Goal: Find specific page/section: Find specific page/section

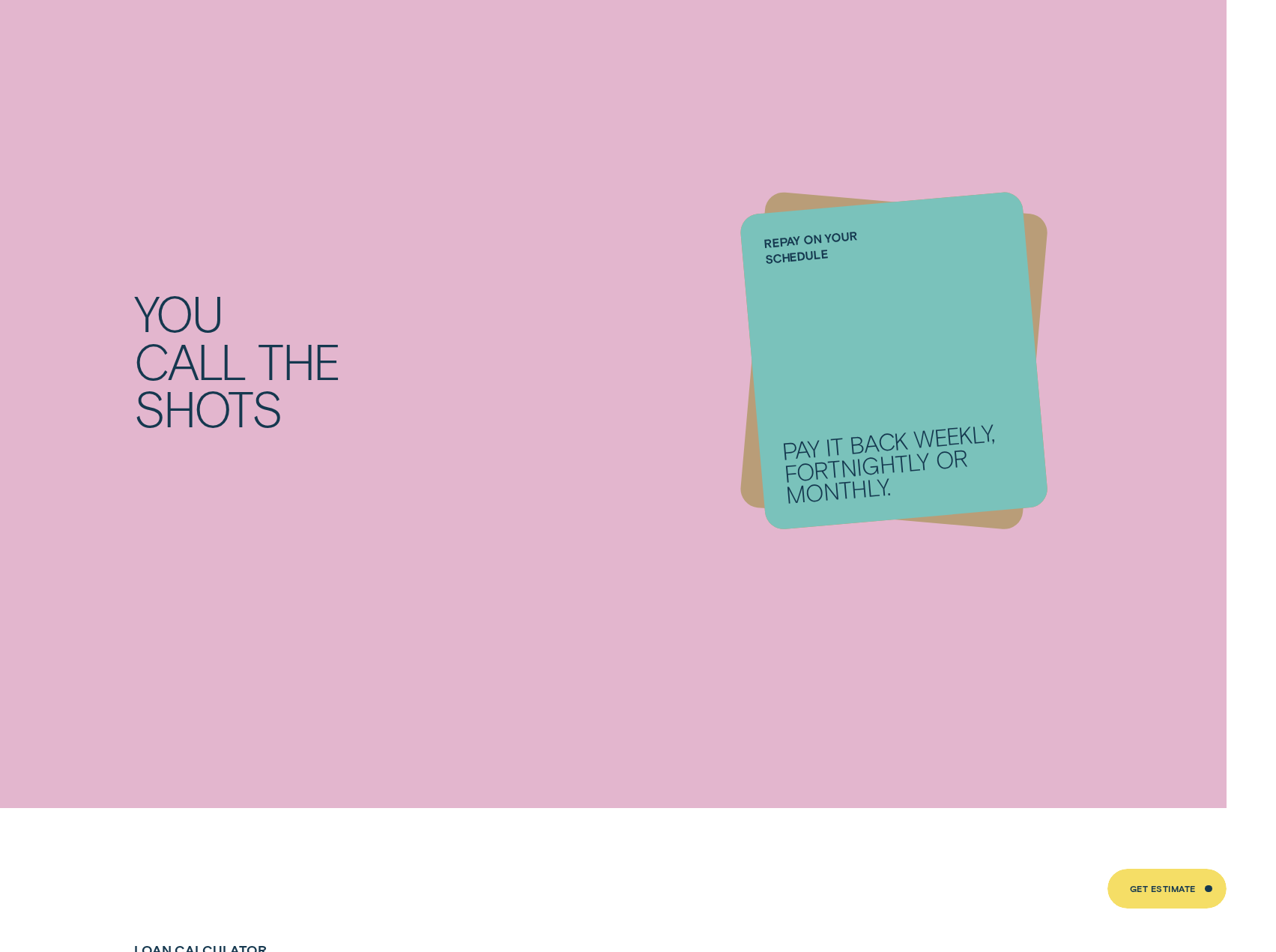
scroll to position [2398, 0]
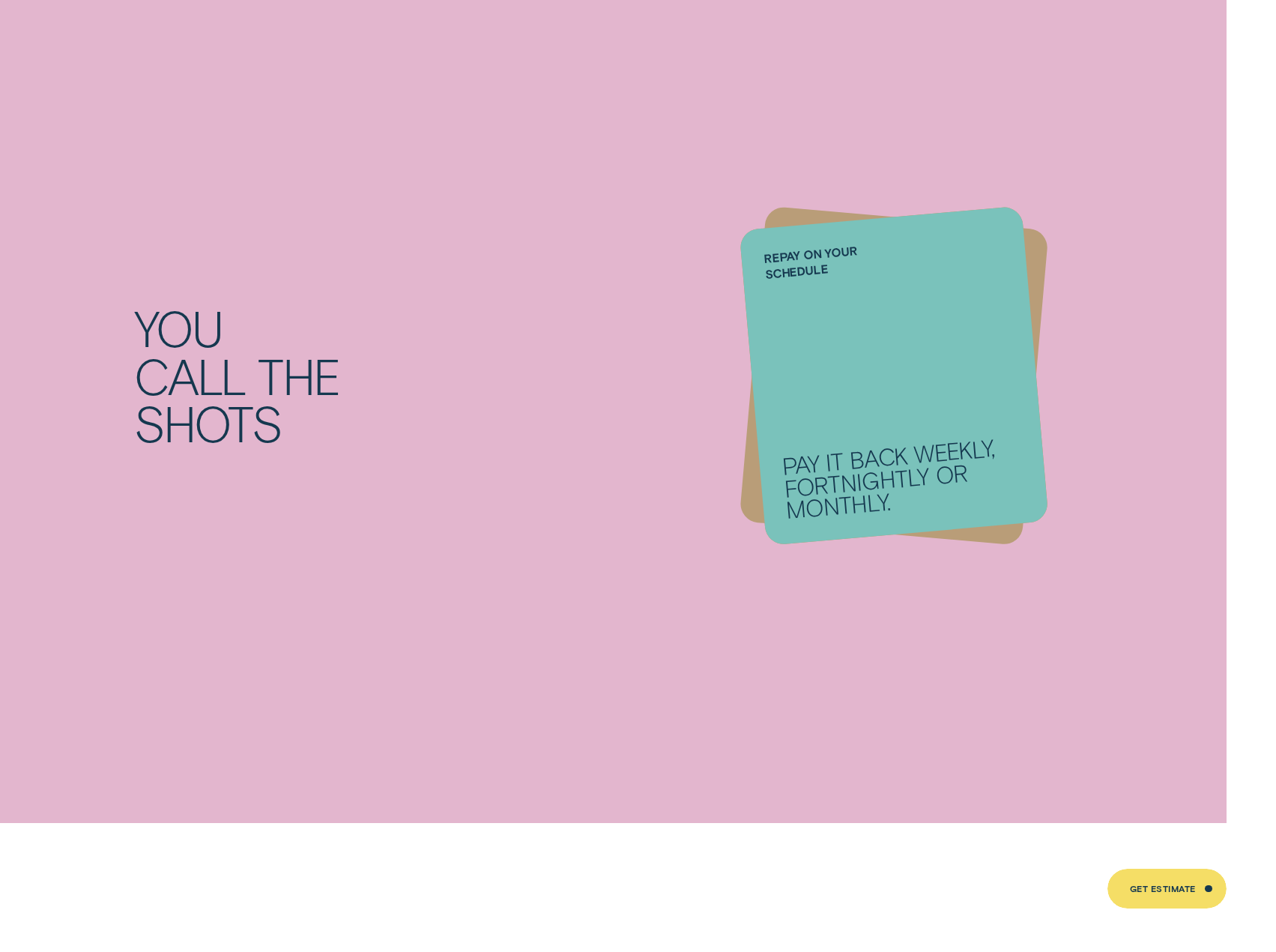
click at [786, 368] on div "Repay on your schedule Pay it back weekly, fortnightly or monthly." at bounding box center [893, 376] width 310 height 340
click at [851, 490] on p "Pay it back weekly, fortnightly or monthly." at bounding box center [903, 477] width 244 height 87
click at [119, 346] on div "You call the shots Get a personalised rate From 6.74% p.a. 1 ( Comparison 7.57%…" at bounding box center [638, 376] width 1193 height 143
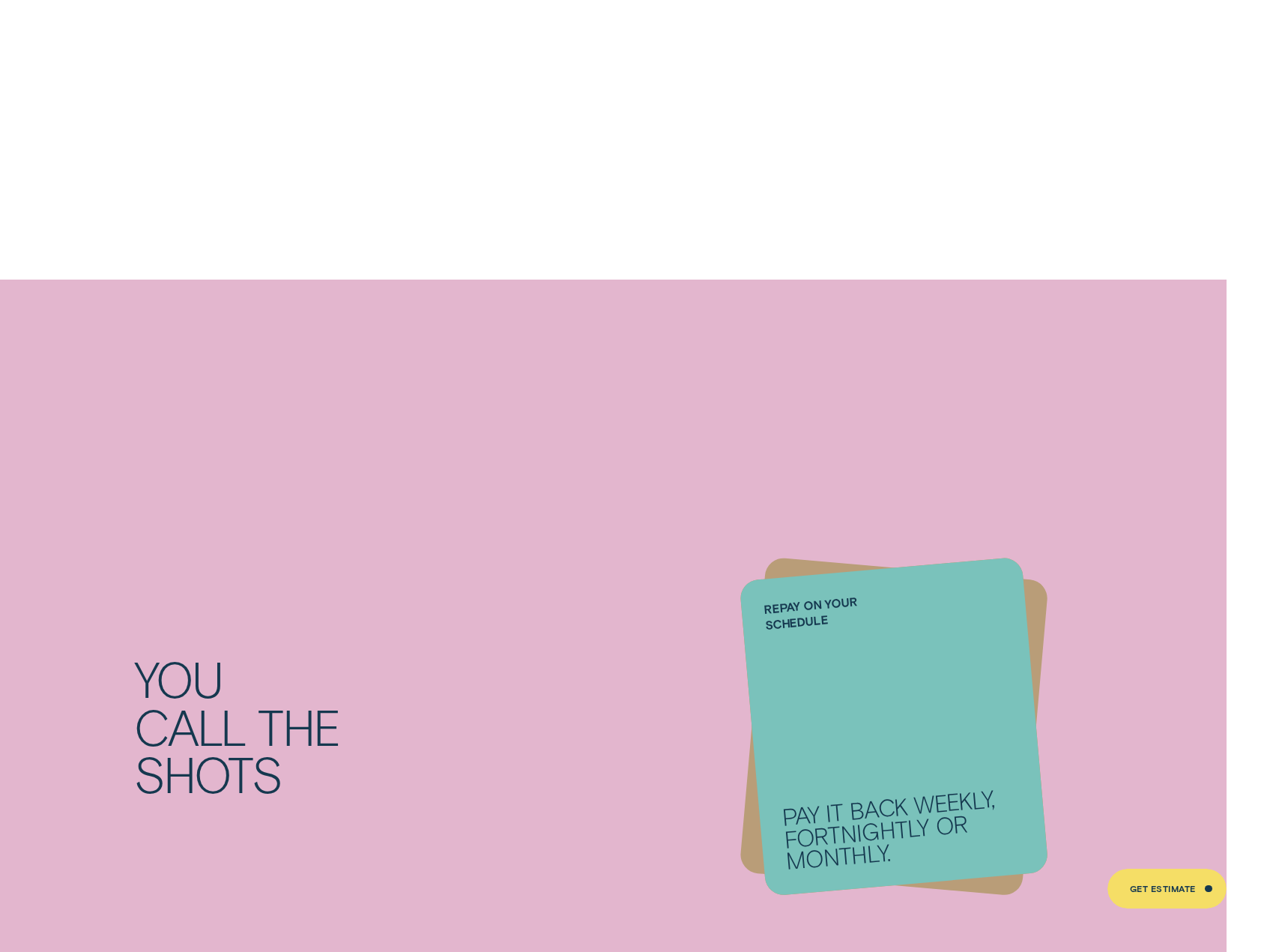
scroll to position [1798, 0]
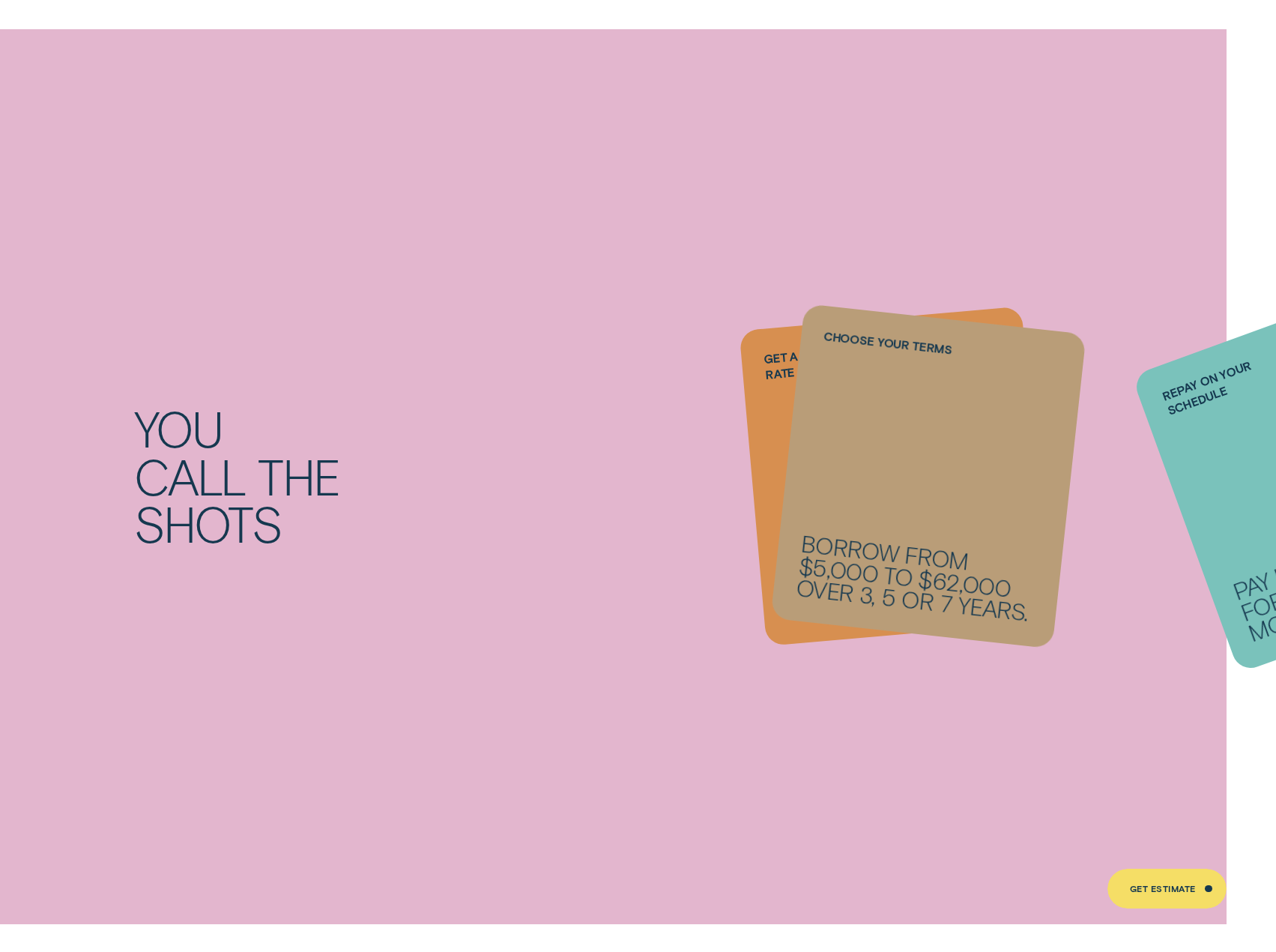
click at [582, 483] on div "You call the shots" at bounding box center [382, 476] width 496 height 143
click at [810, 459] on li "Repay on your schedule Pay it back weekly, fortnightly or monthly." at bounding box center [894, 477] width 283 height 316
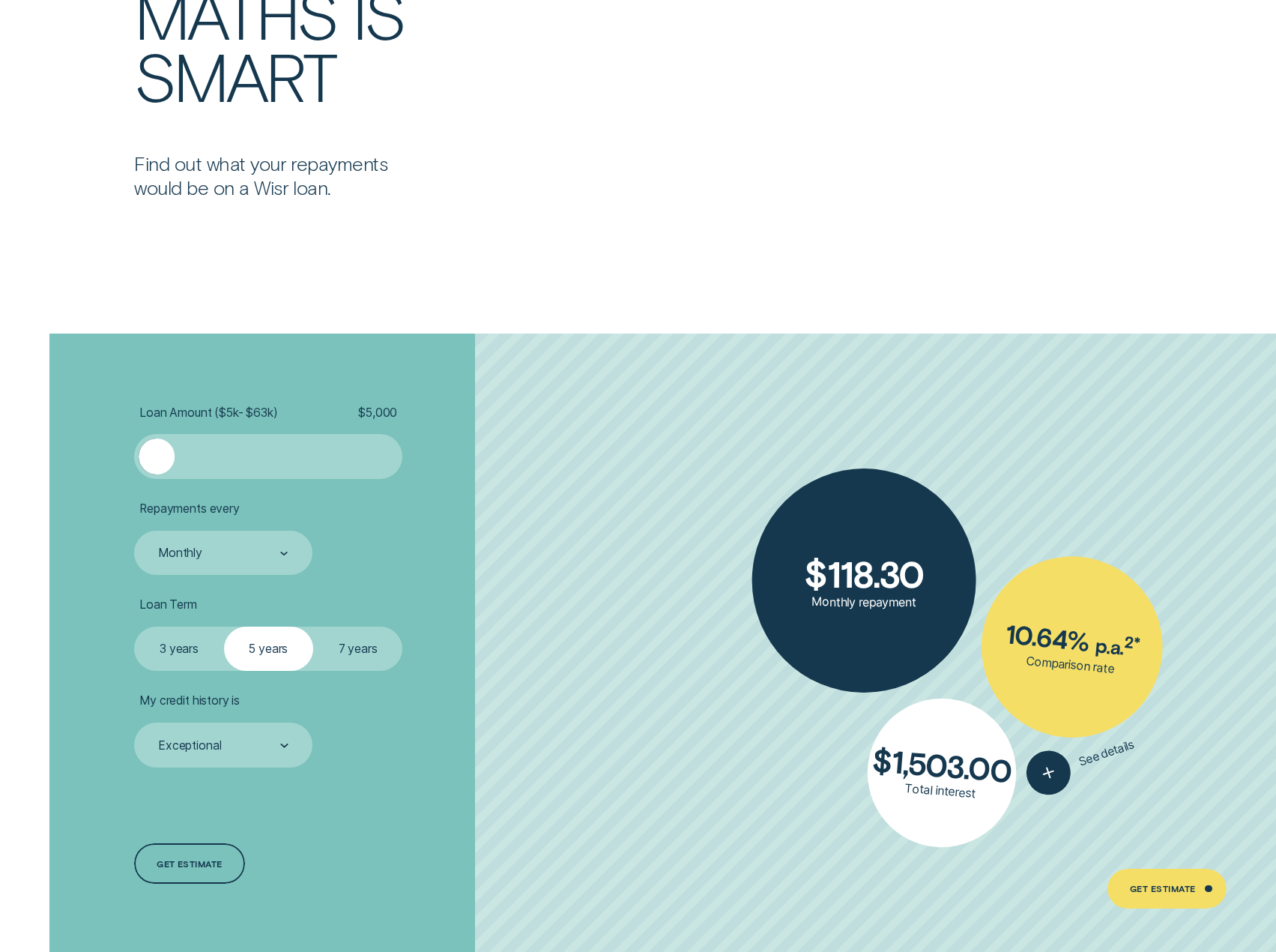
scroll to position [3521, 0]
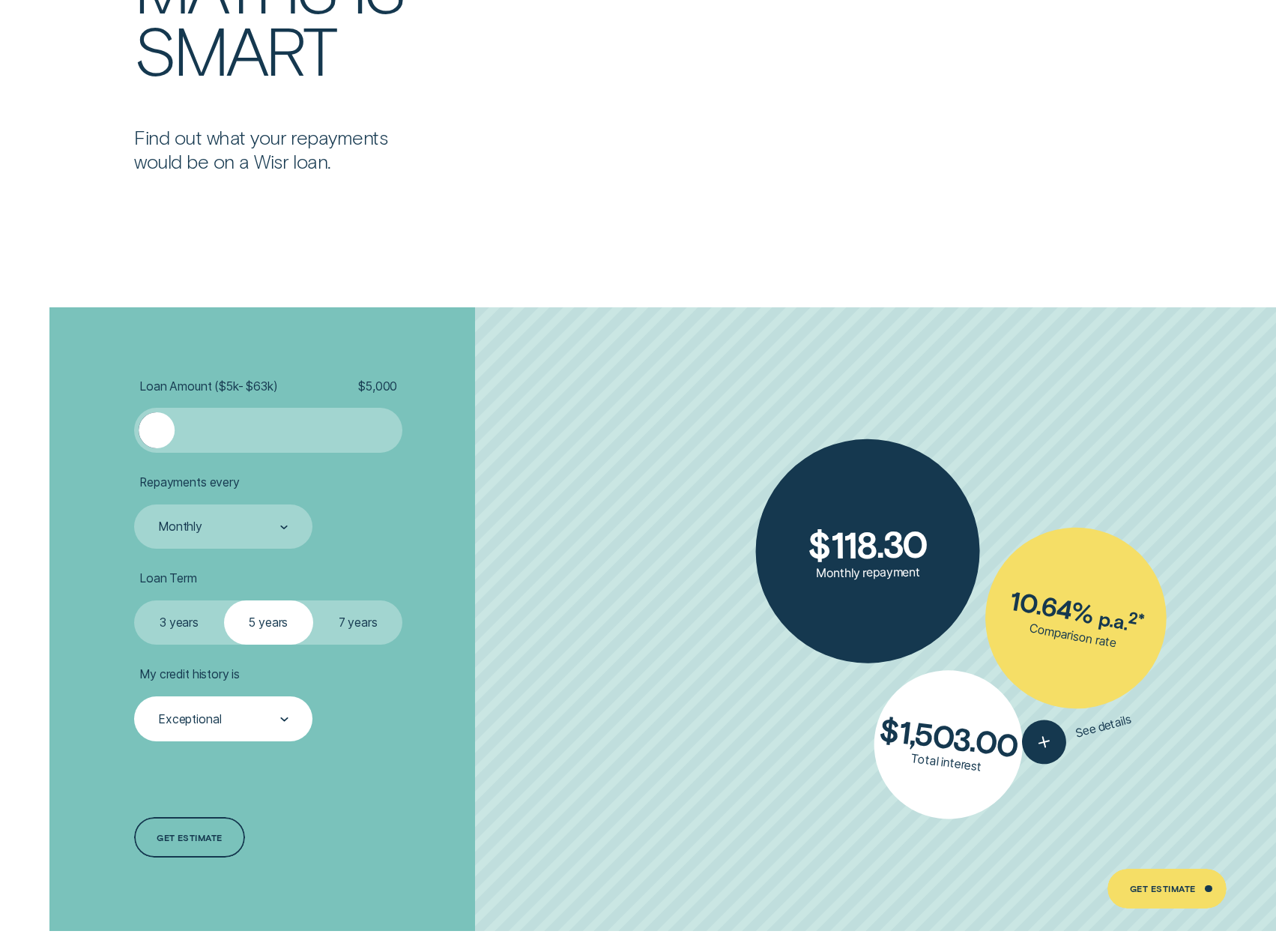
click at [223, 722] on div "Exceptional" at bounding box center [222, 720] width 132 height 17
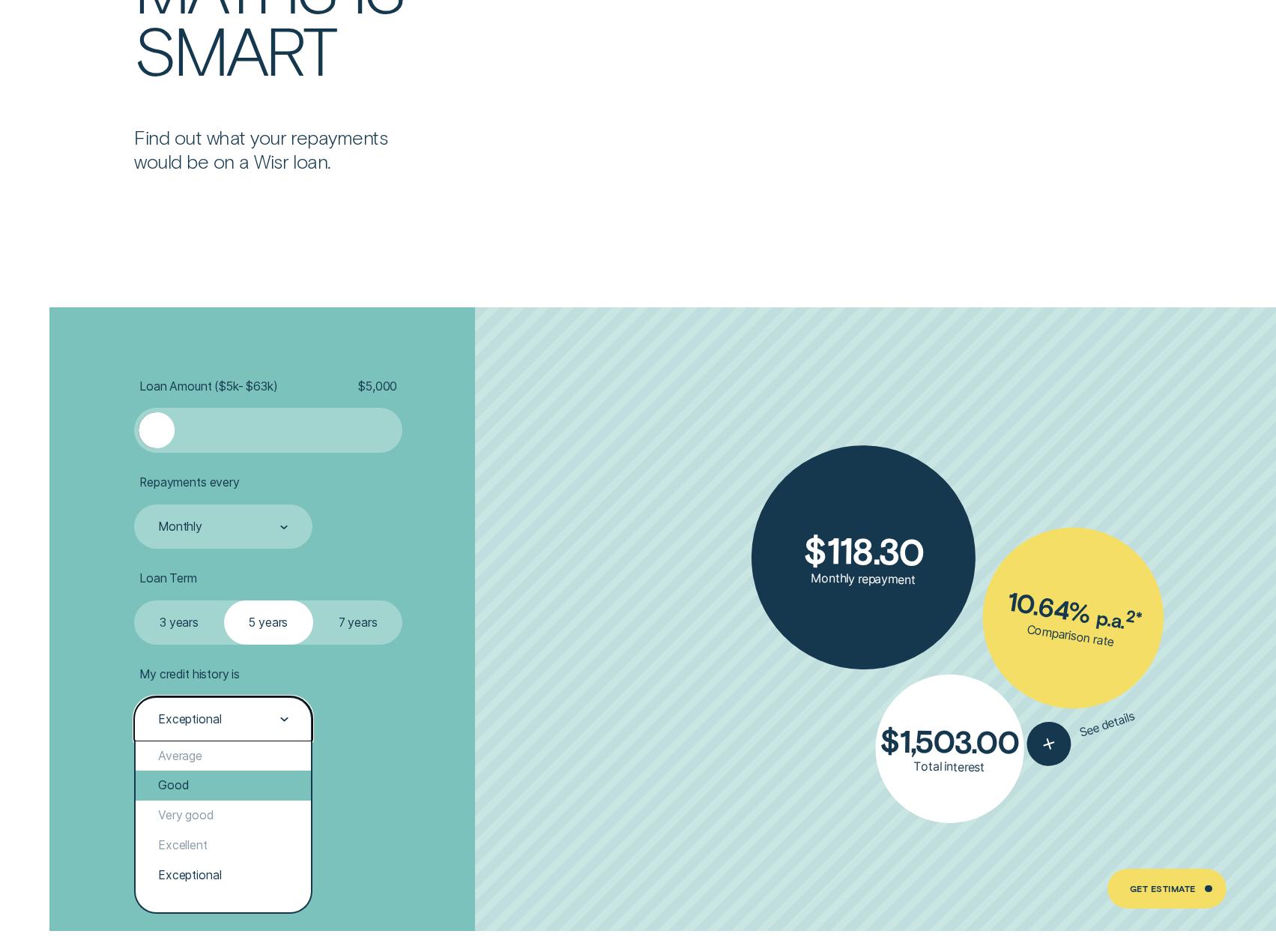
click at [214, 781] on div "Good" at bounding box center [223, 785] width 175 height 30
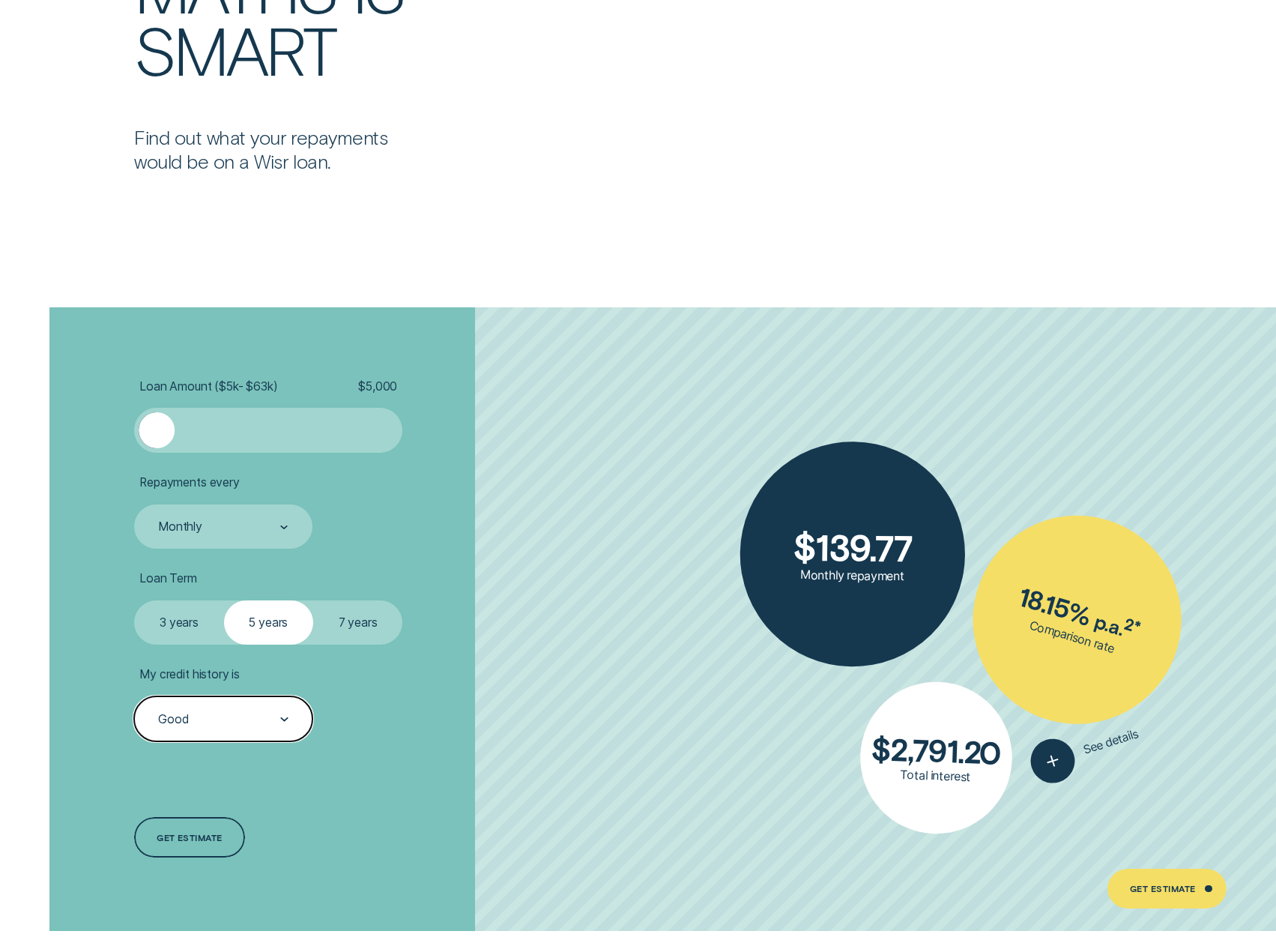
click at [225, 736] on div "Good" at bounding box center [223, 718] width 178 height 45
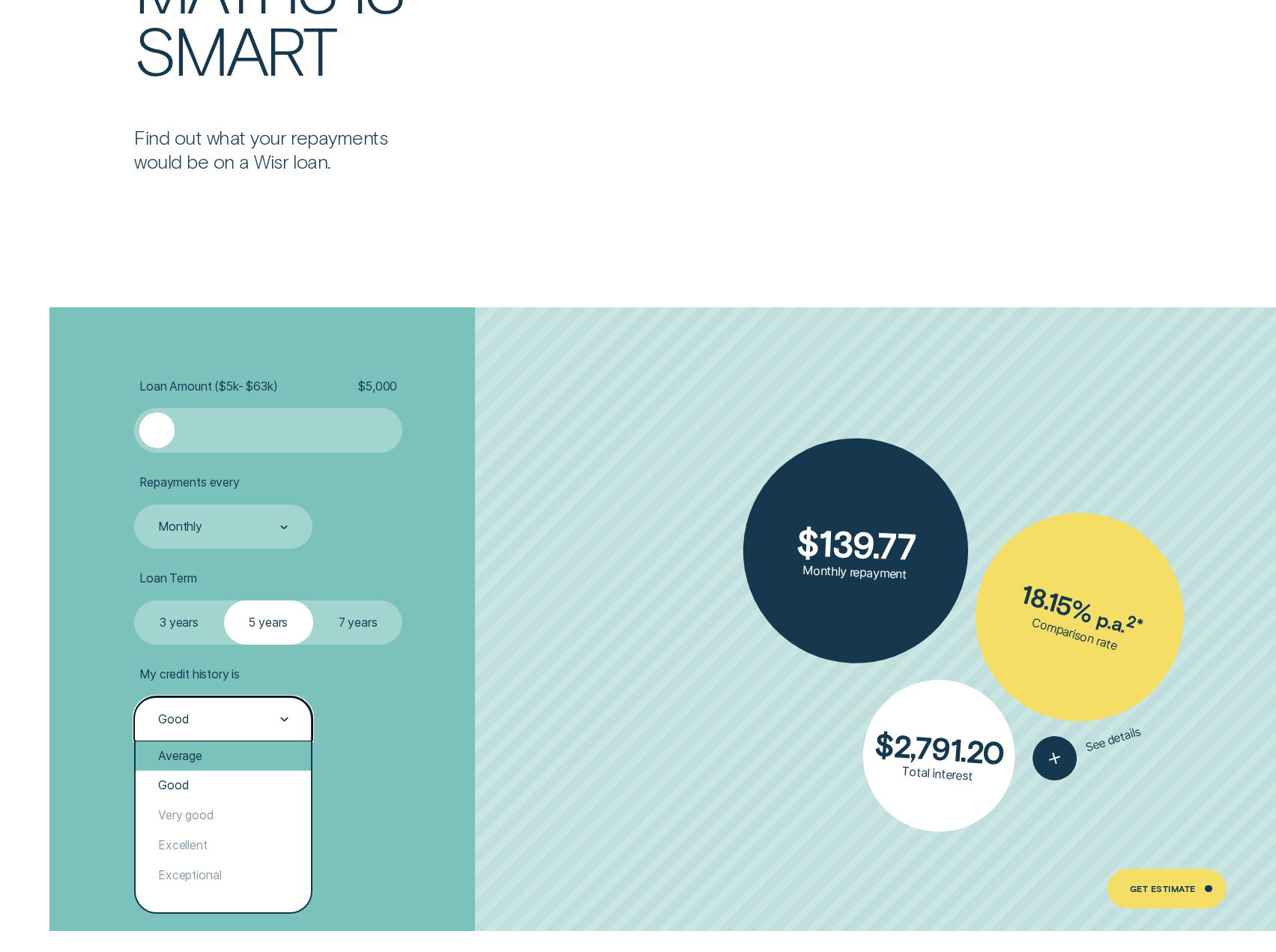
click at [217, 758] on div "Average" at bounding box center [223, 756] width 175 height 30
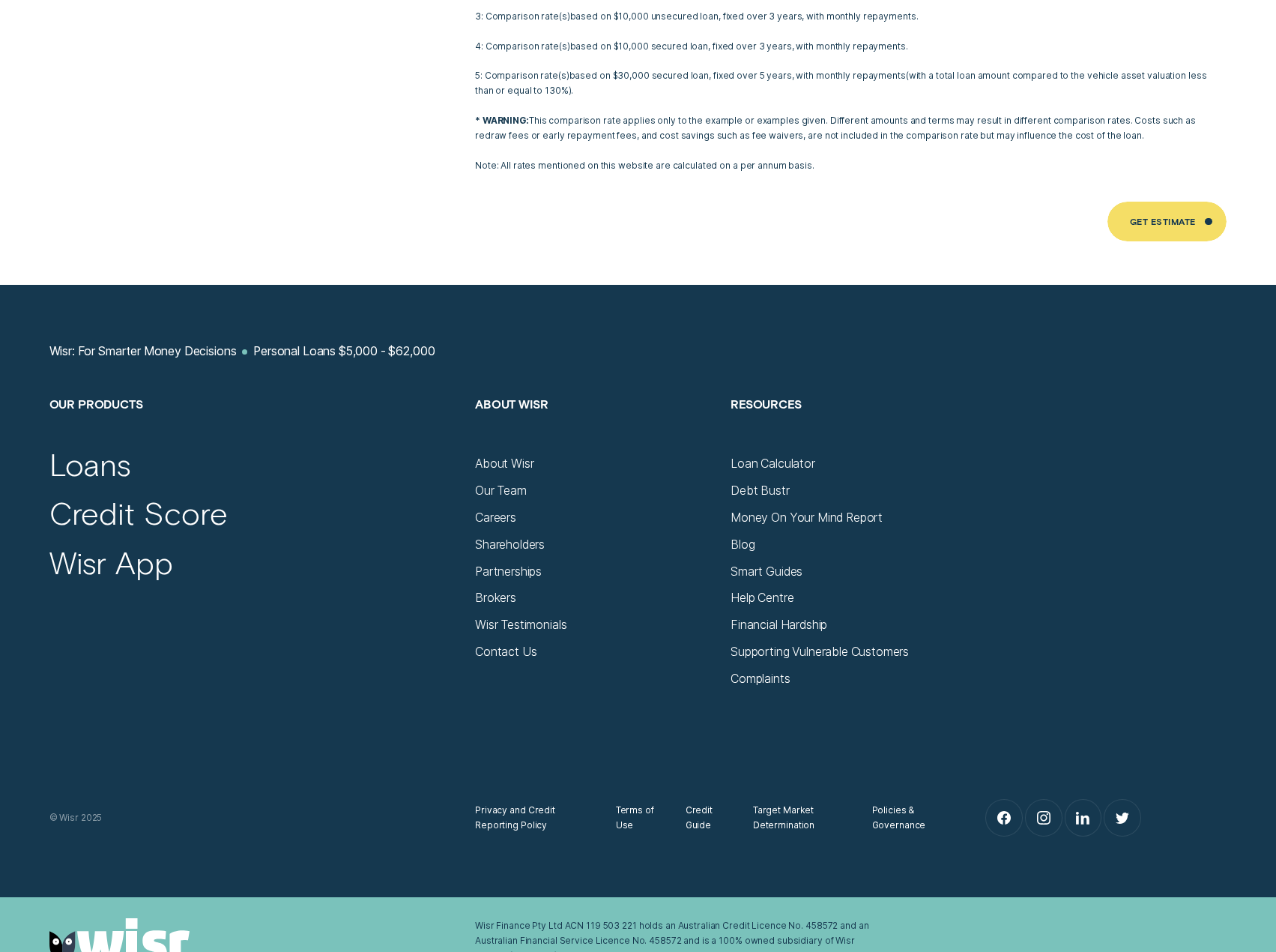
scroll to position [9532, 0]
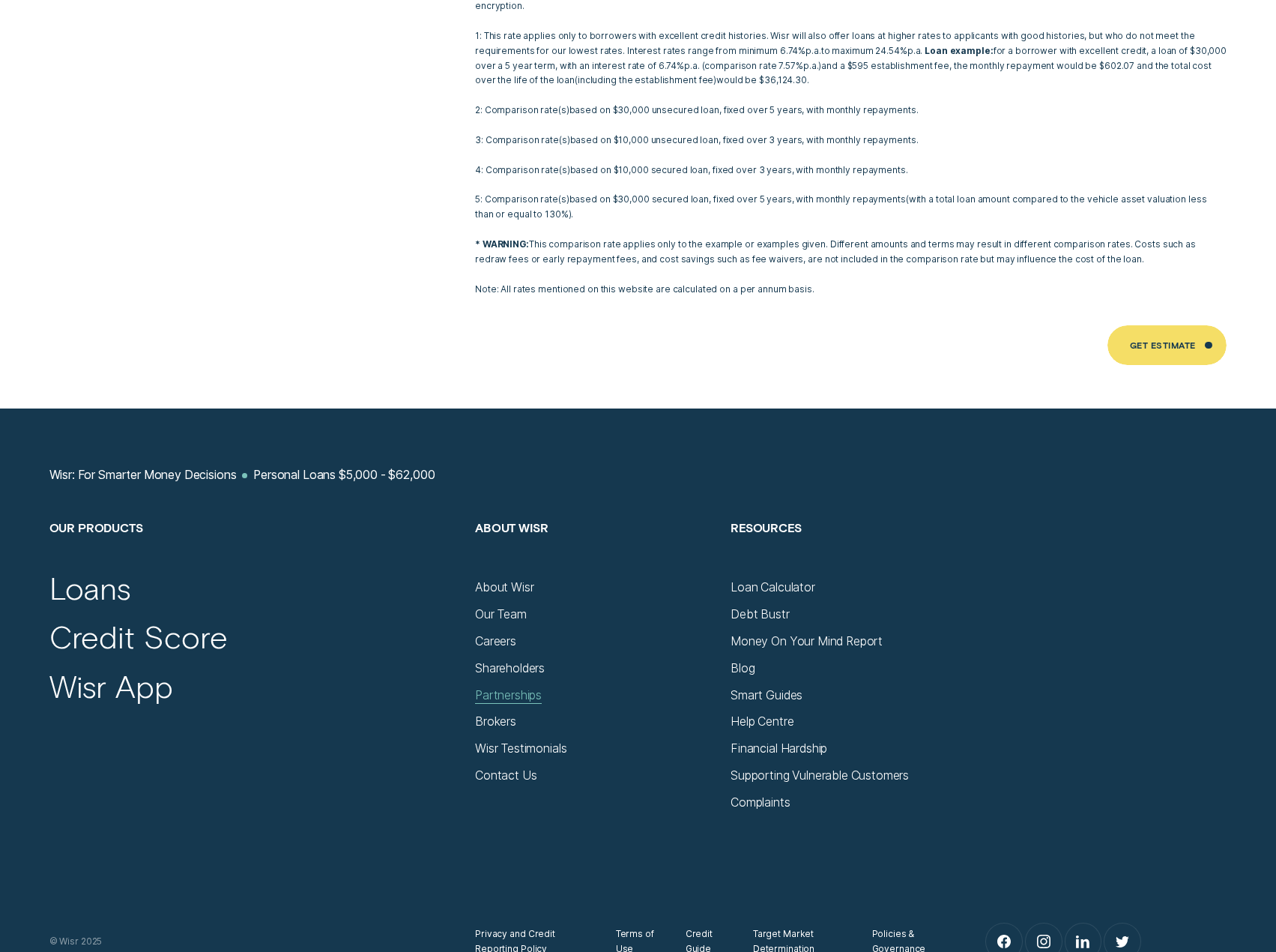
click at [522, 688] on div "Partnerships" at bounding box center [508, 695] width 66 height 15
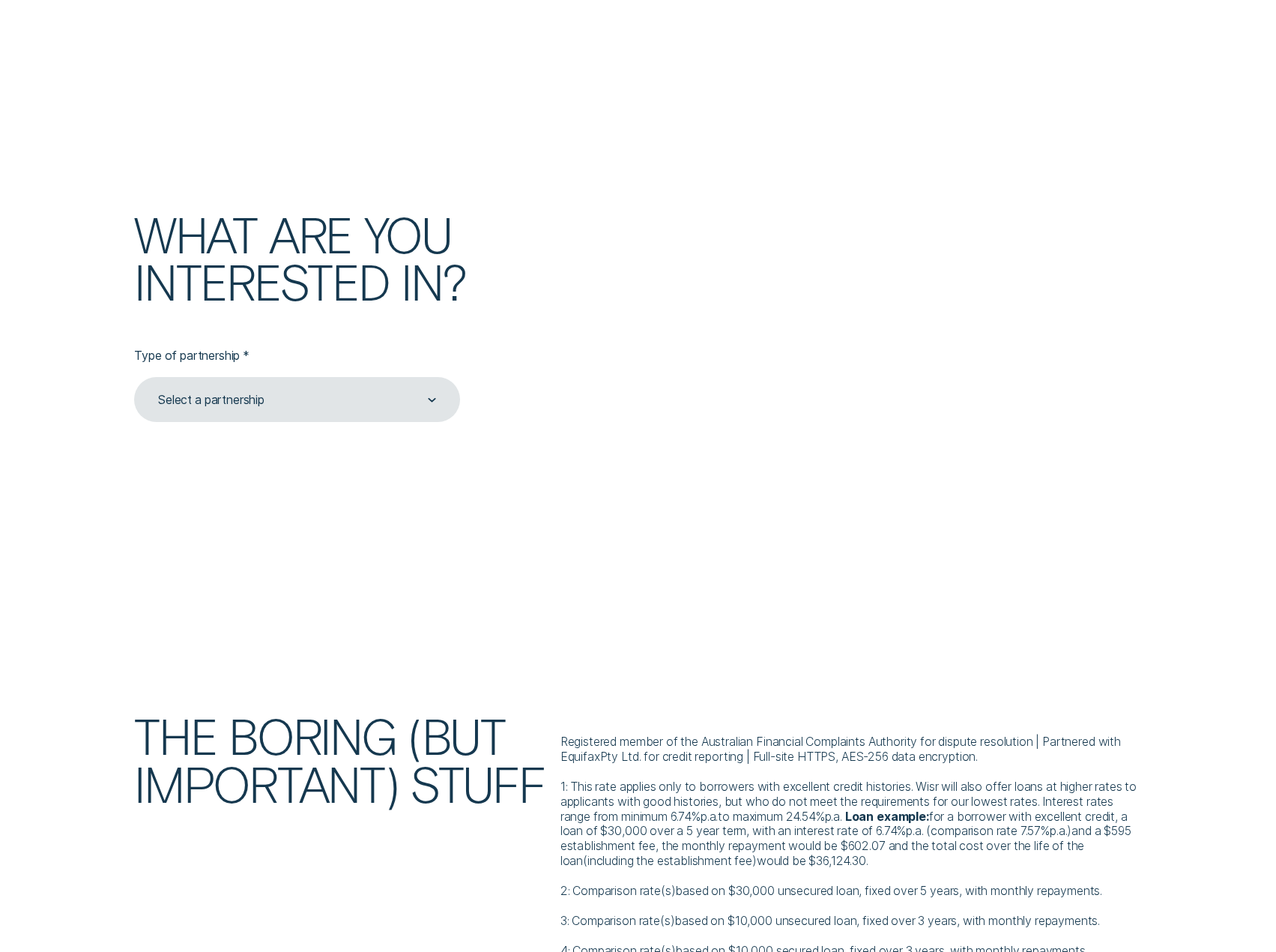
scroll to position [3971, 0]
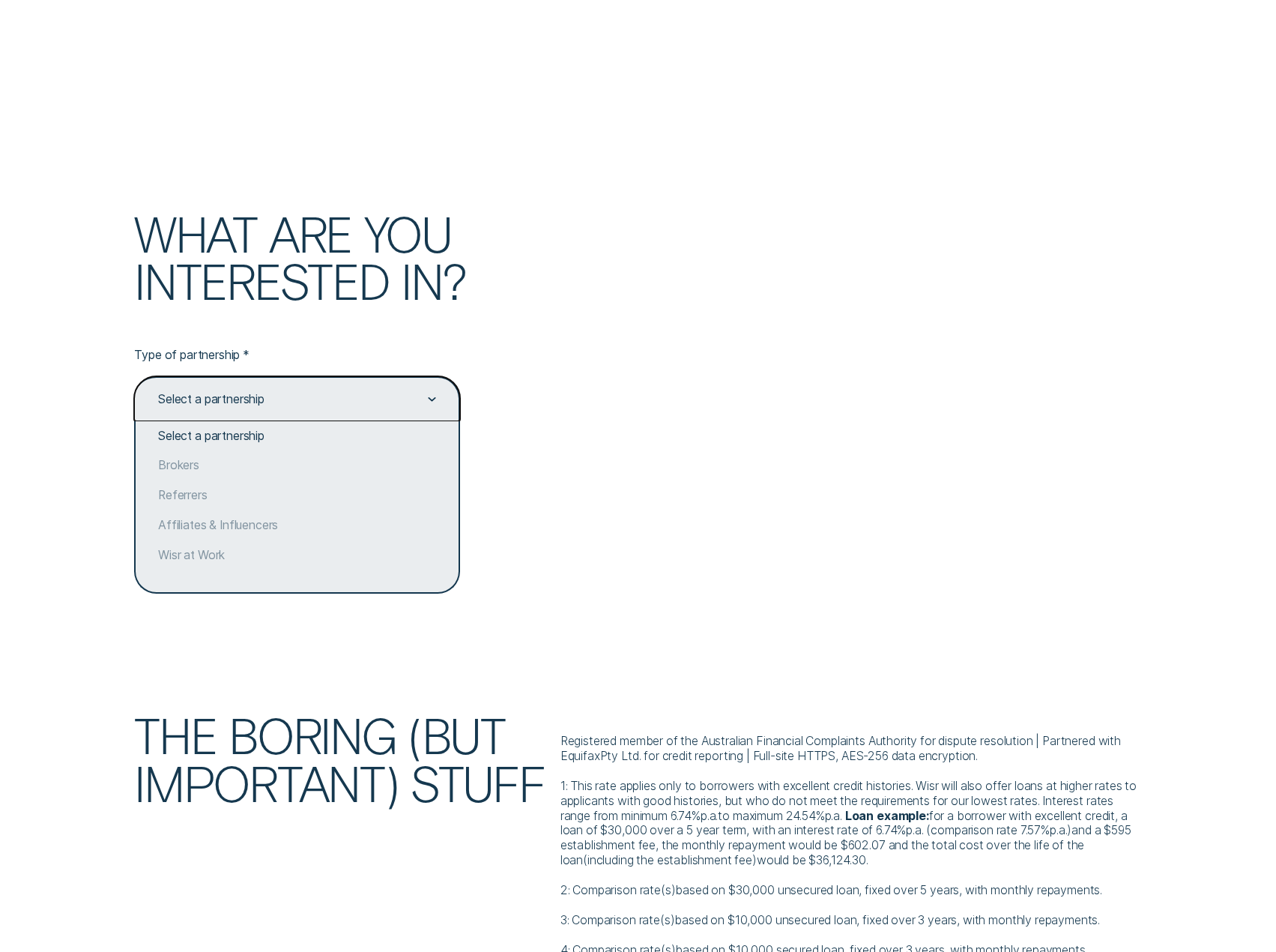
click at [320, 402] on div "Select a partnership" at bounding box center [296, 399] width 279 height 17
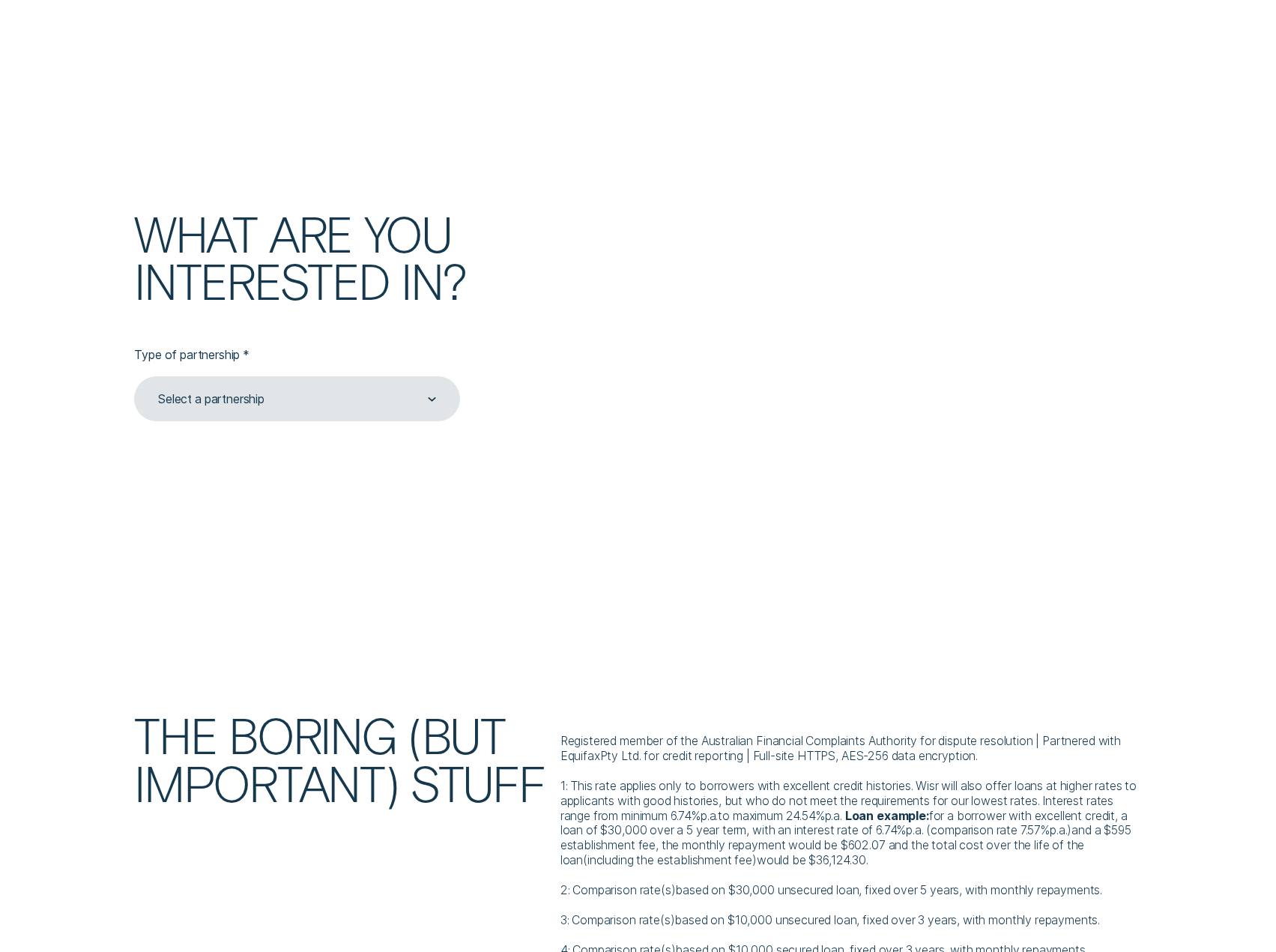
click at [705, 424] on div at bounding box center [638, 334] width 1276 height 487
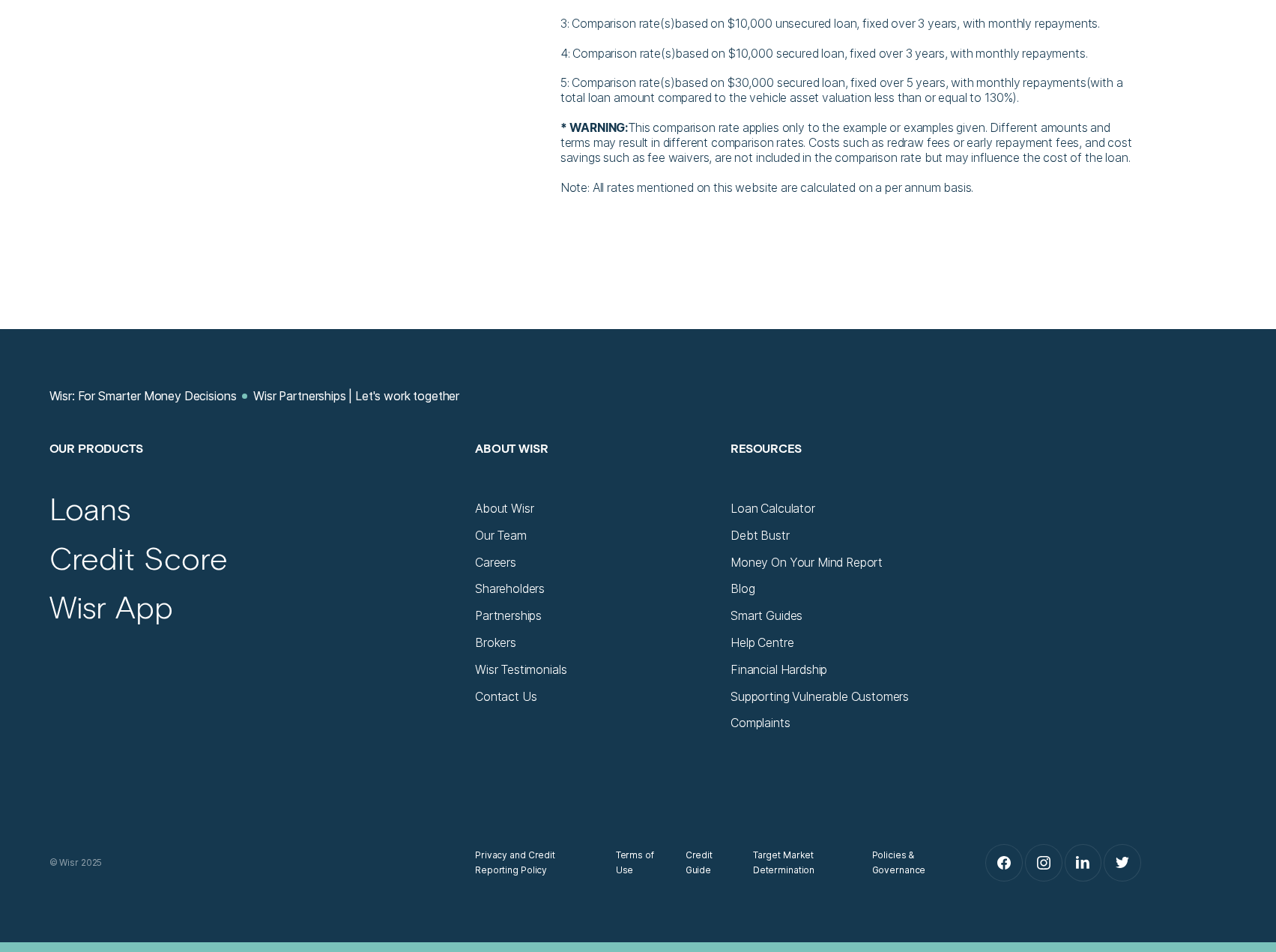
scroll to position [4870, 0]
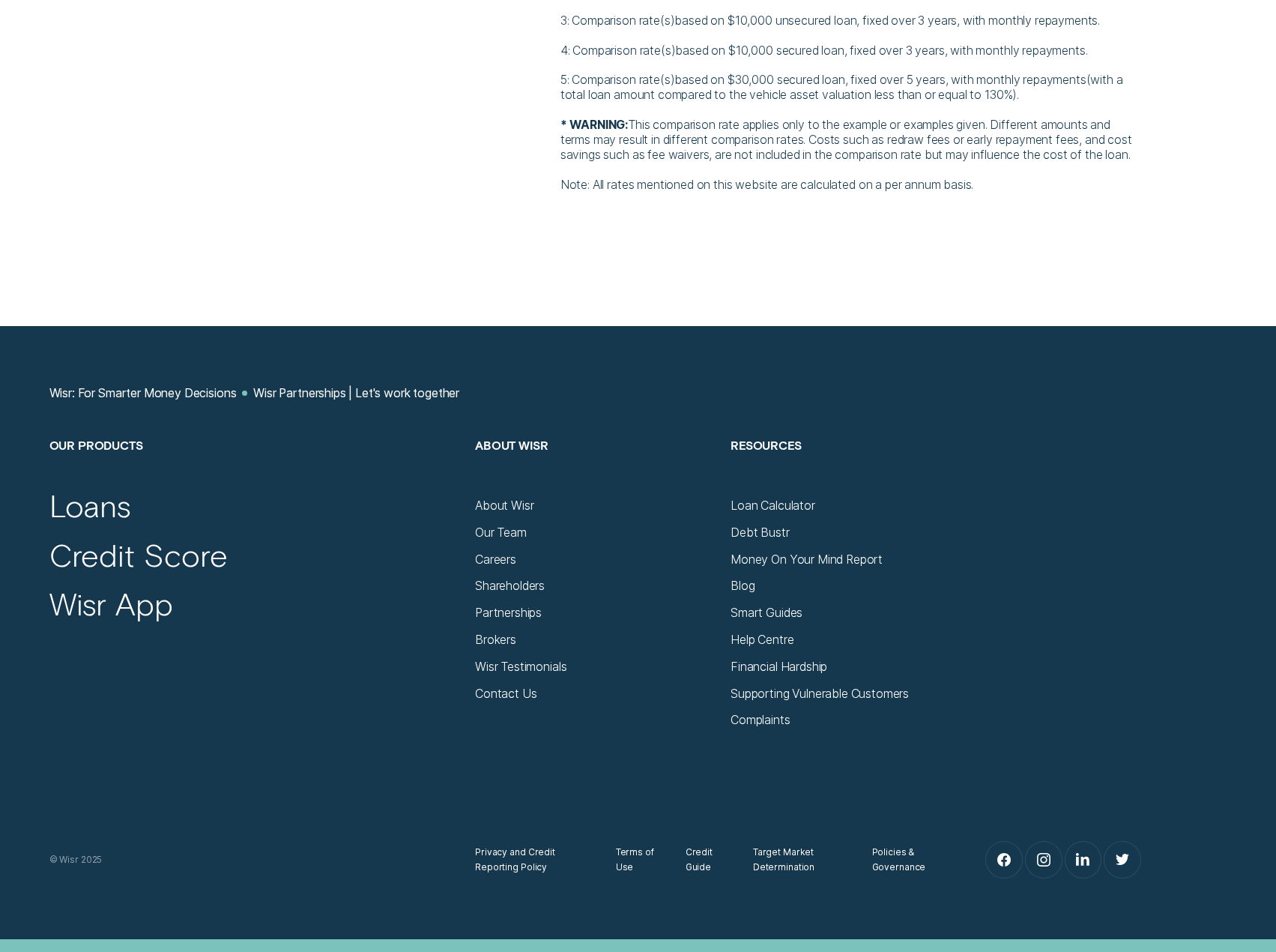
drag, startPoint x: 673, startPoint y: 261, endPoint x: 556, endPoint y: 74, distance: 220.6
click at [670, 251] on div at bounding box center [638, 2] width 1276 height 648
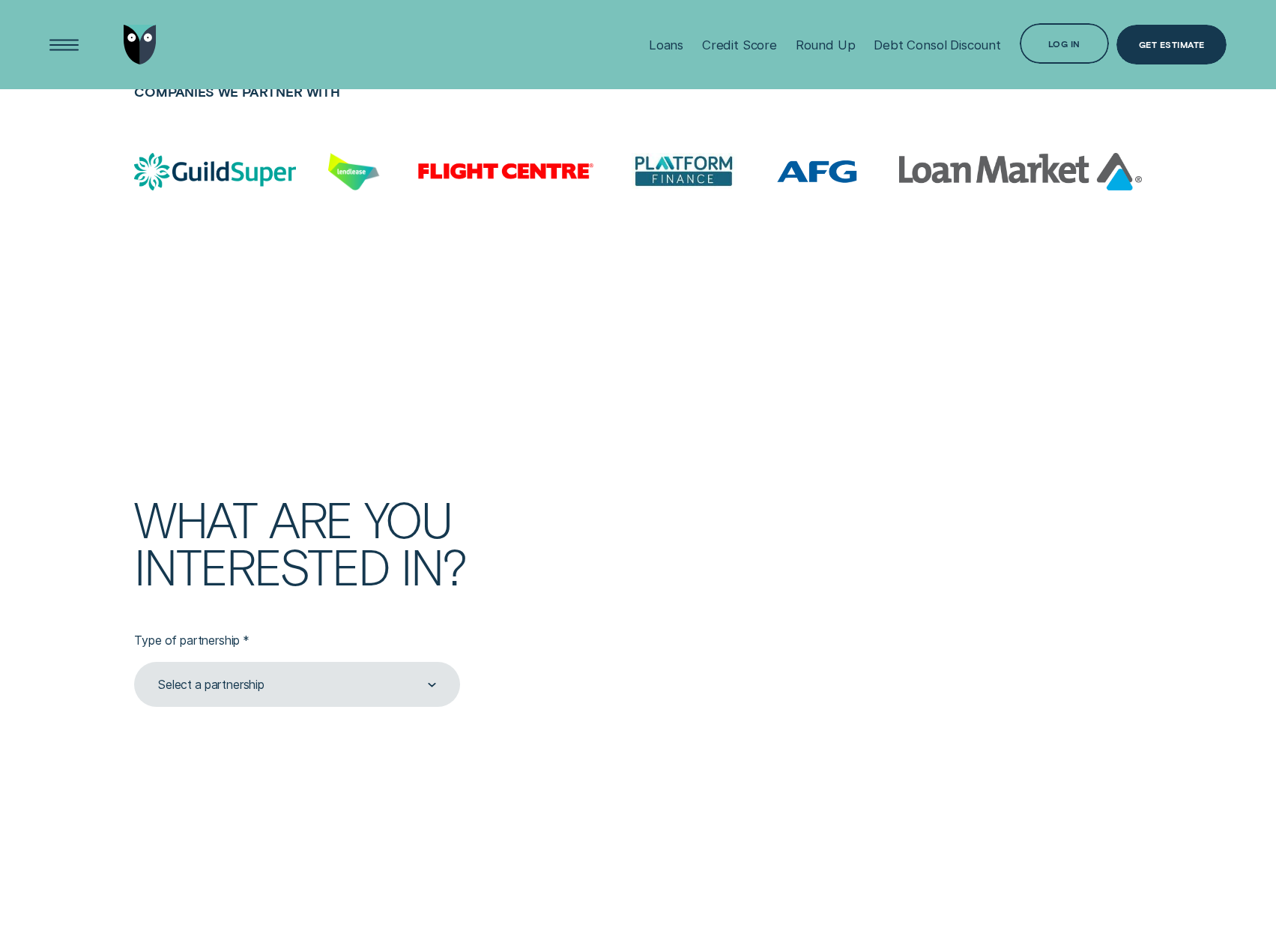
scroll to position [3672, 0]
